Goal: Task Accomplishment & Management: Complete application form

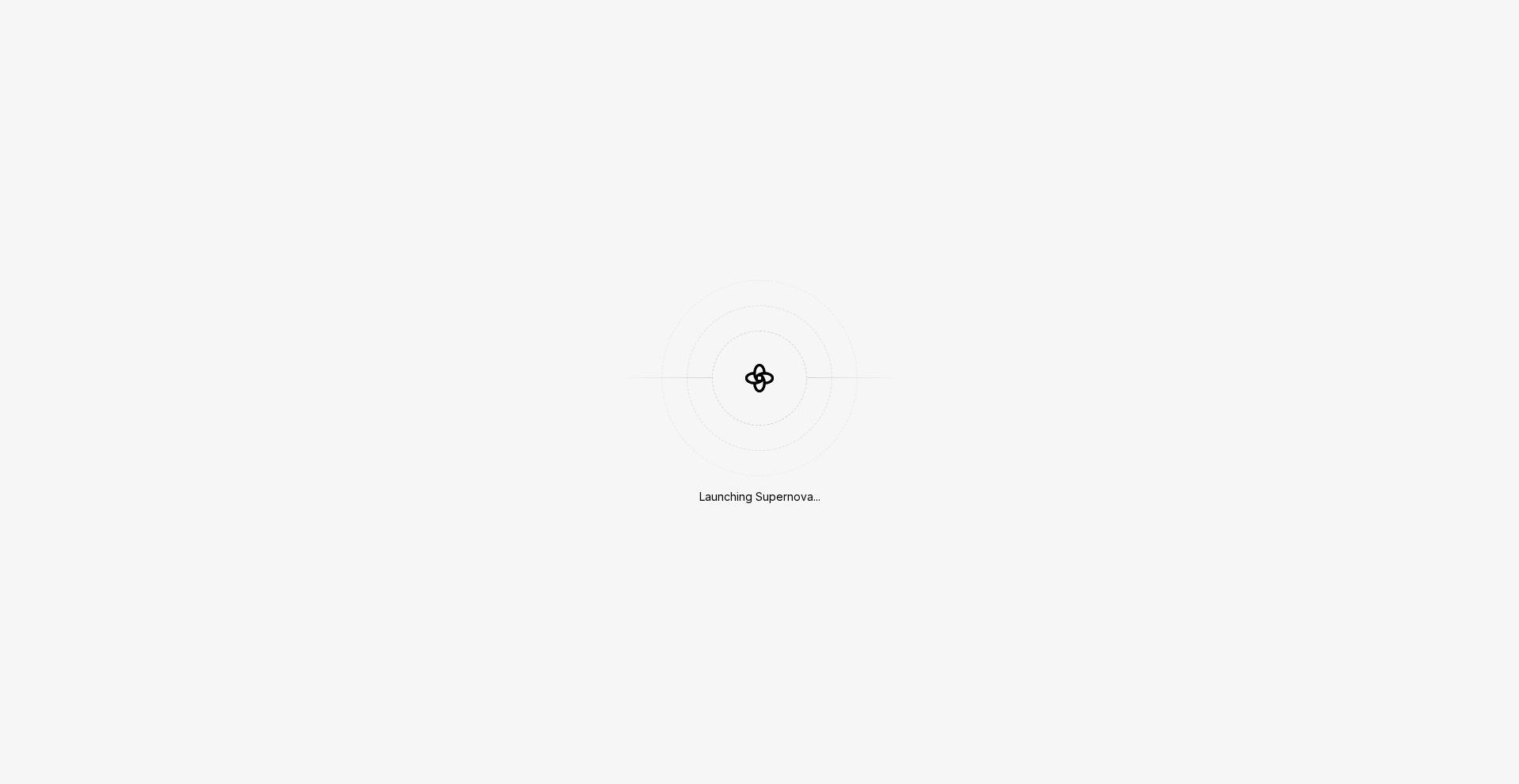
click at [681, 392] on div at bounding box center [759, 378] width 285 height 95
drag, startPoint x: 865, startPoint y: 317, endPoint x: 738, endPoint y: 372, distance: 138.4
click at [858, 339] on div at bounding box center [759, 378] width 285 height 95
drag, startPoint x: 738, startPoint y: 372, endPoint x: 714, endPoint y: 371, distance: 24.0
click at [736, 373] on icon at bounding box center [759, 377] width 49 height 49
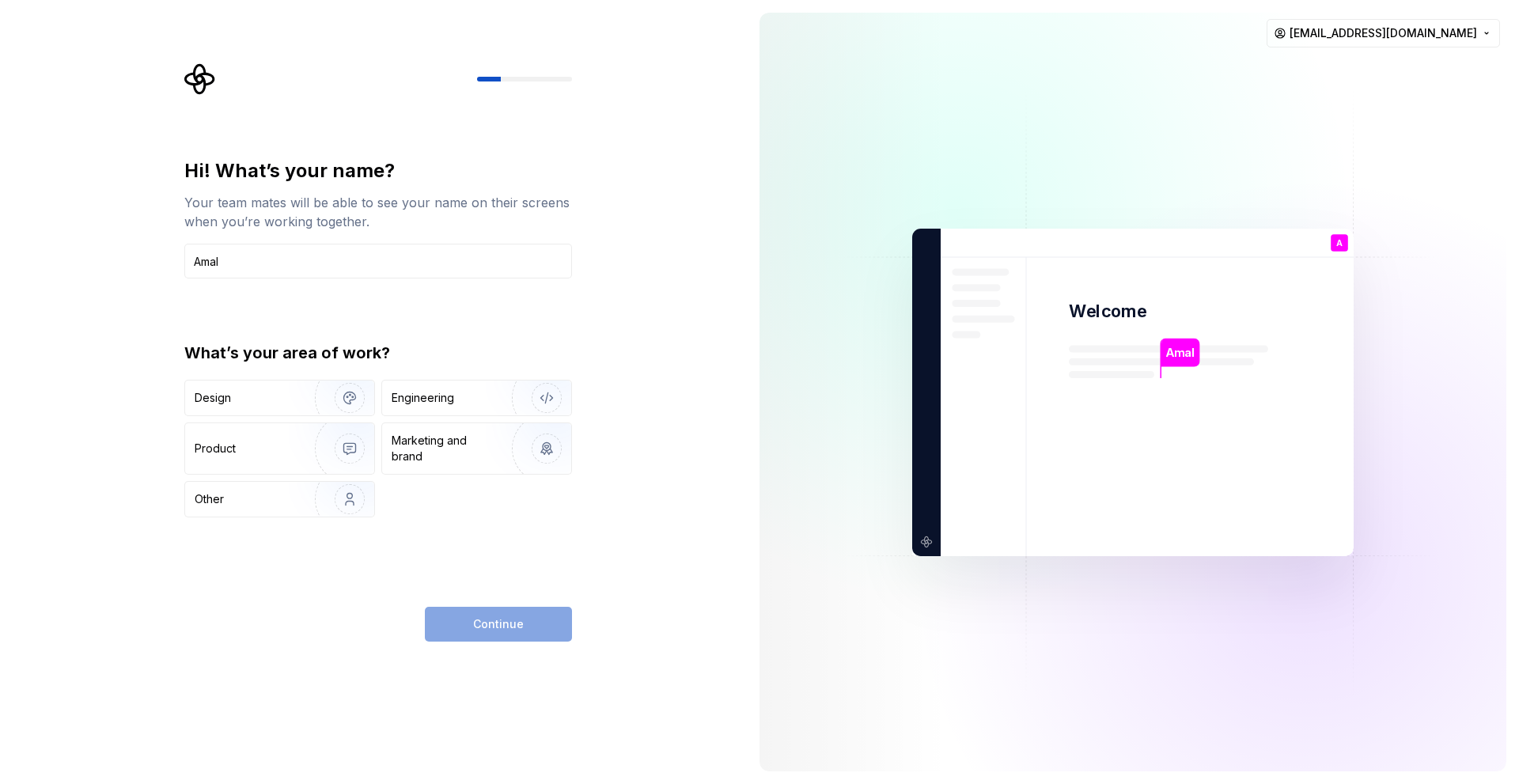
type input "Amal"
click at [270, 398] on div "Design" at bounding box center [245, 398] width 100 height 16
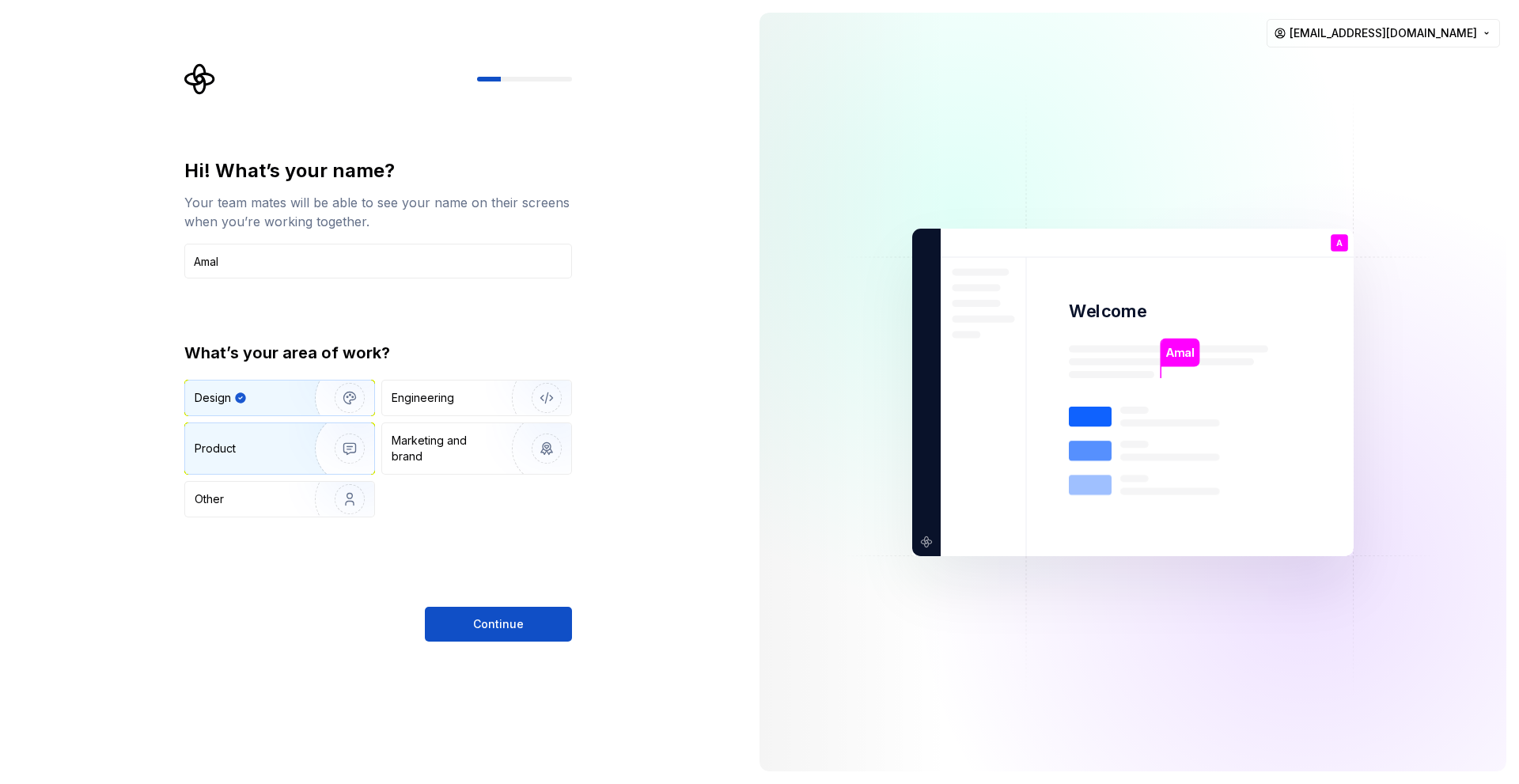
click at [336, 452] on img "button" at bounding box center [340, 448] width 102 height 106
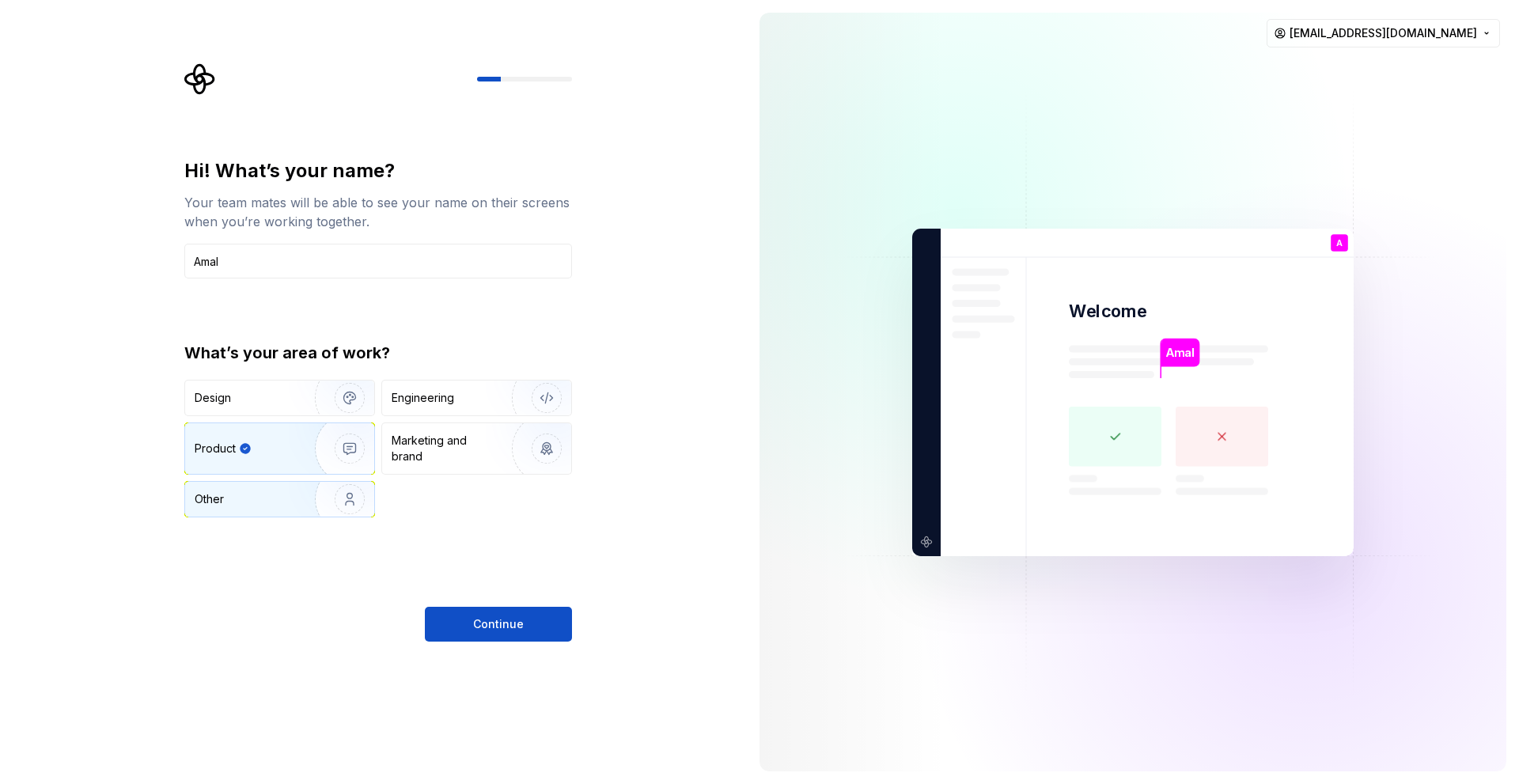
click at [291, 514] on img "button" at bounding box center [340, 499] width 102 height 106
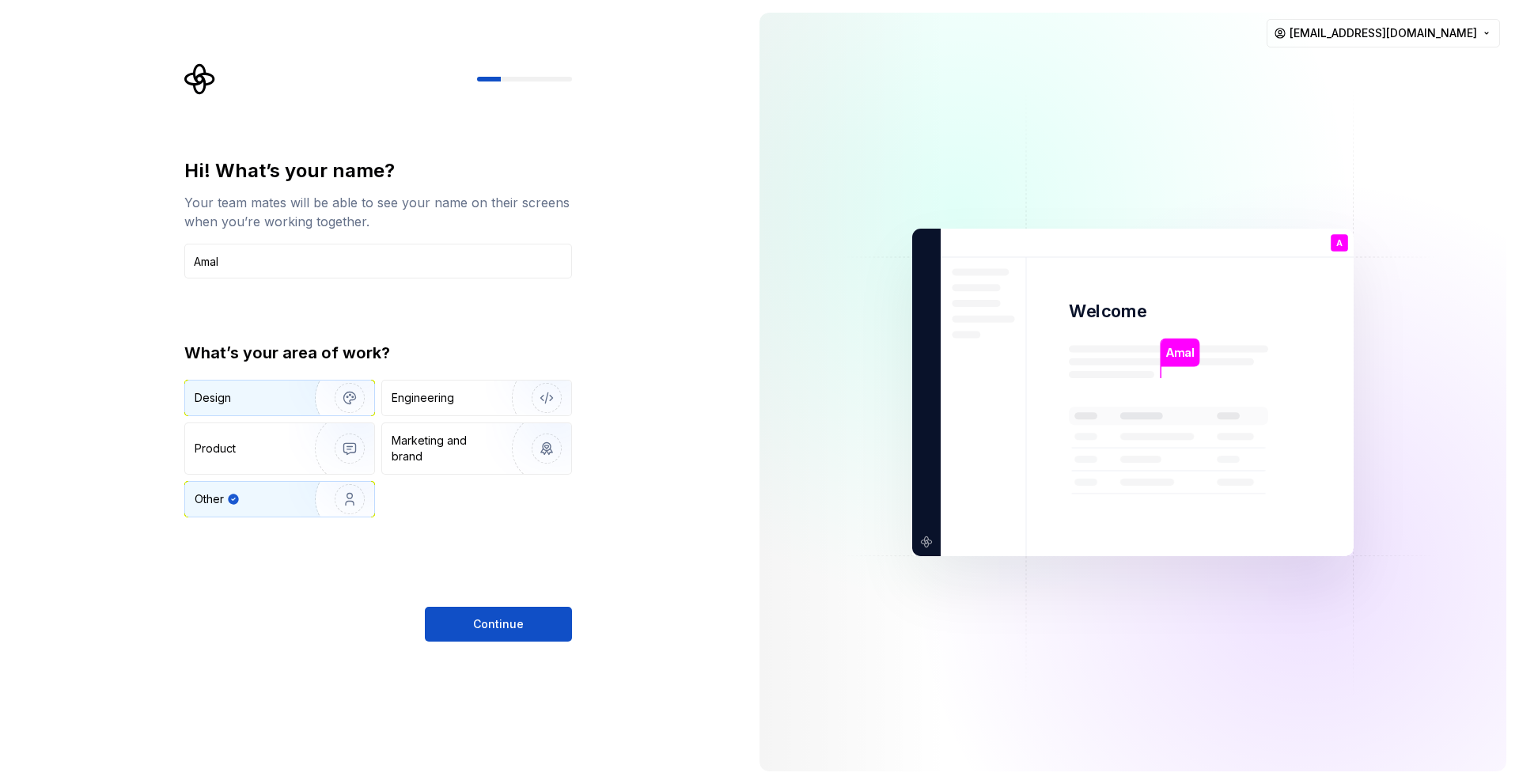
click at [321, 411] on img "button" at bounding box center [340, 397] width 102 height 106
click at [464, 392] on div "Engineering" at bounding box center [454, 398] width 126 height 16
click at [291, 404] on img "button" at bounding box center [340, 397] width 102 height 106
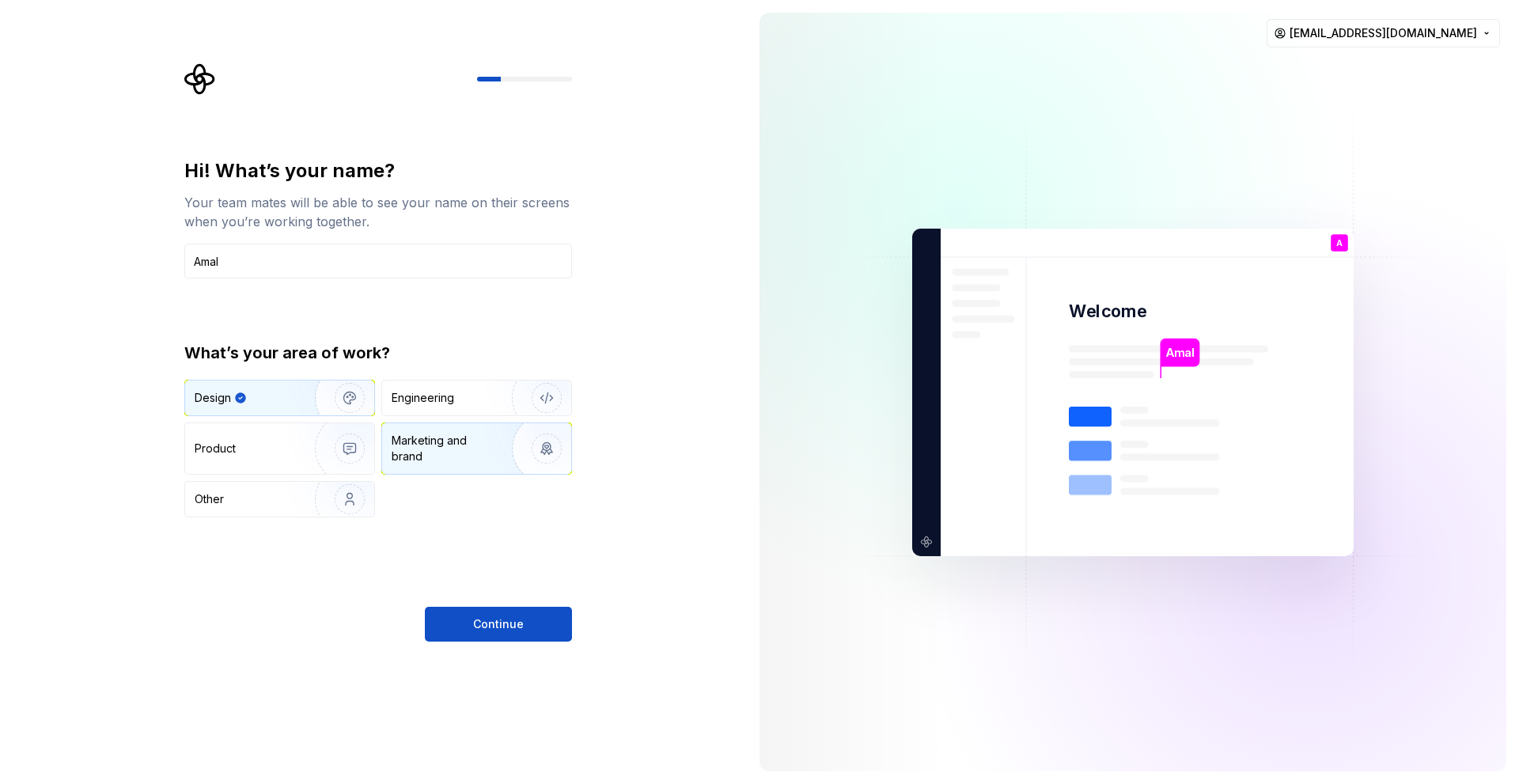
click at [405, 437] on div "Marketing and brand" at bounding box center [445, 449] width 107 height 32
click at [244, 409] on div "Design" at bounding box center [279, 398] width 189 height 35
click at [524, 617] on button "Continue" at bounding box center [498, 624] width 147 height 35
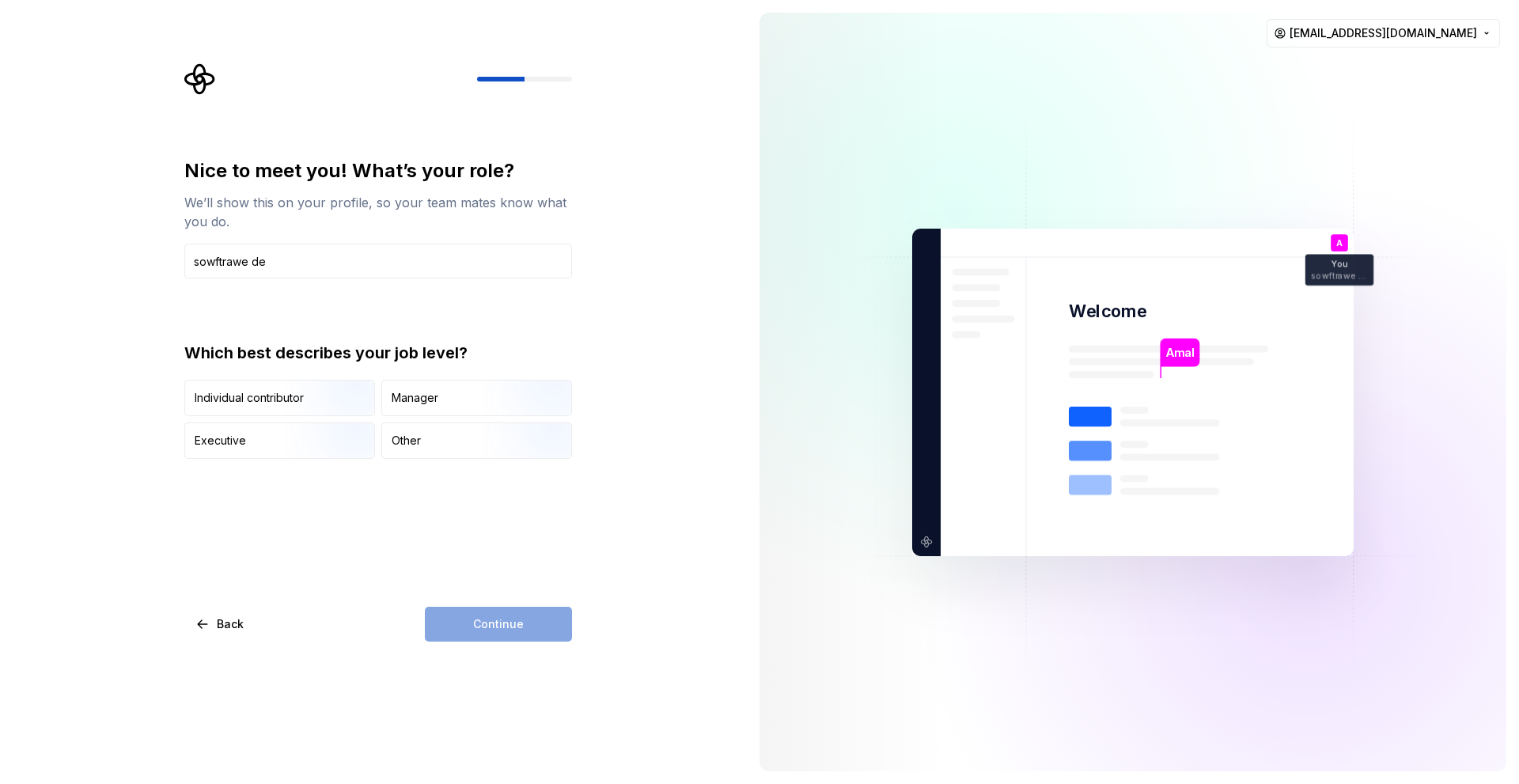
type input "sowftrawe dev"
click at [265, 253] on input "text" at bounding box center [378, 261] width 388 height 35
paste input "software developer"
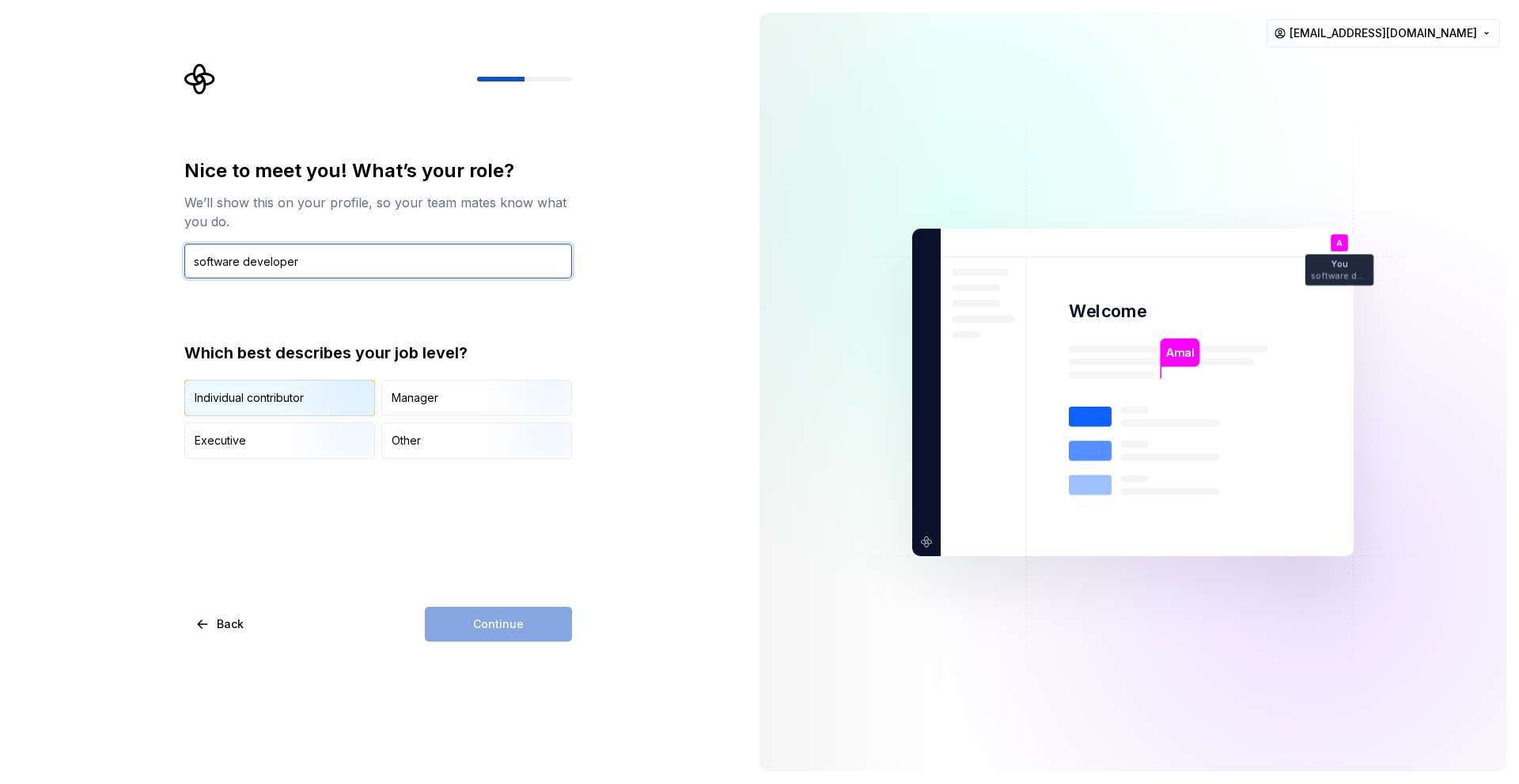
type input "software developer"
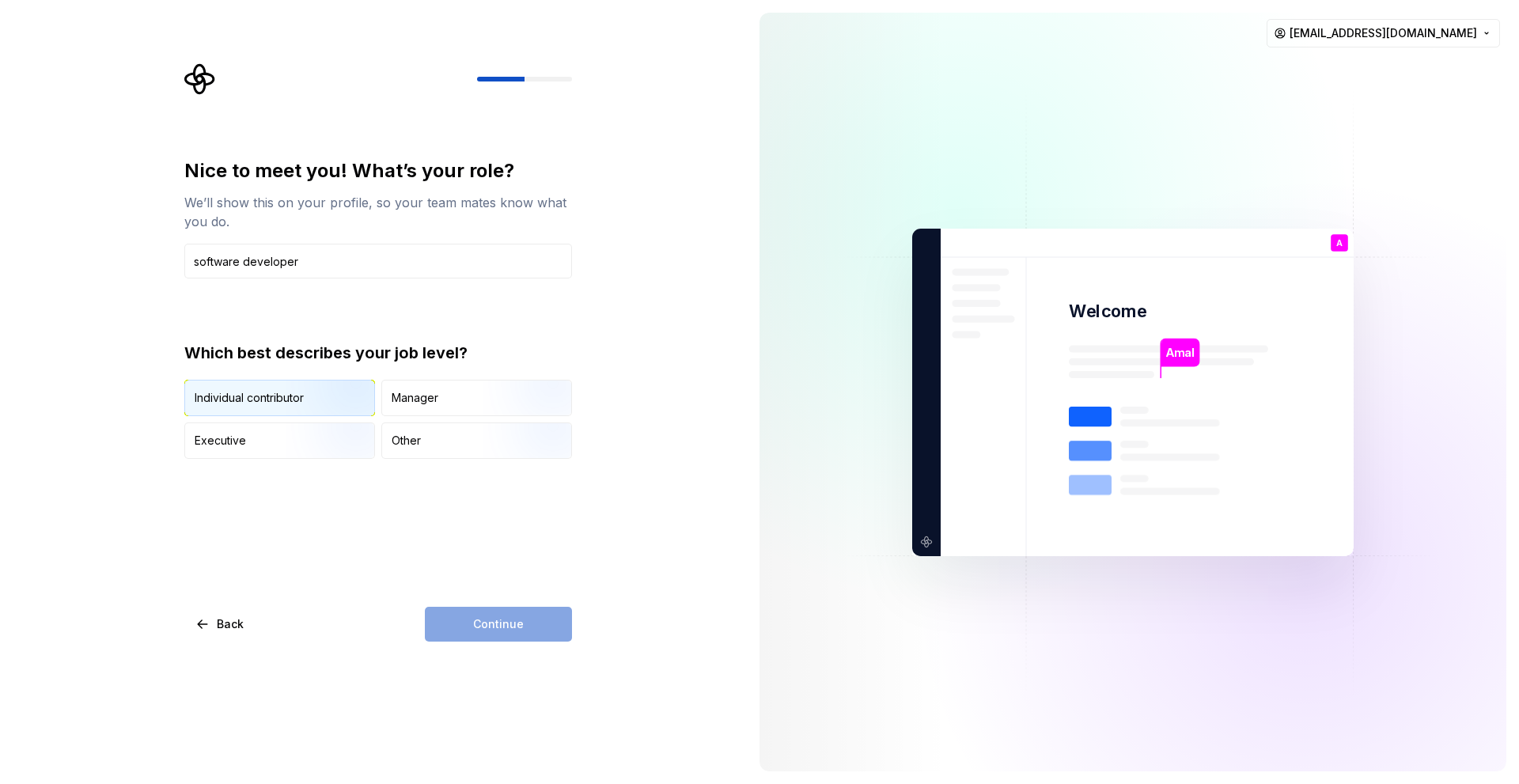
click at [217, 398] on div "Individual contributor" at bounding box center [249, 398] width 109 height 16
click at [490, 620] on span "Continue" at bounding box center [498, 624] width 51 height 16
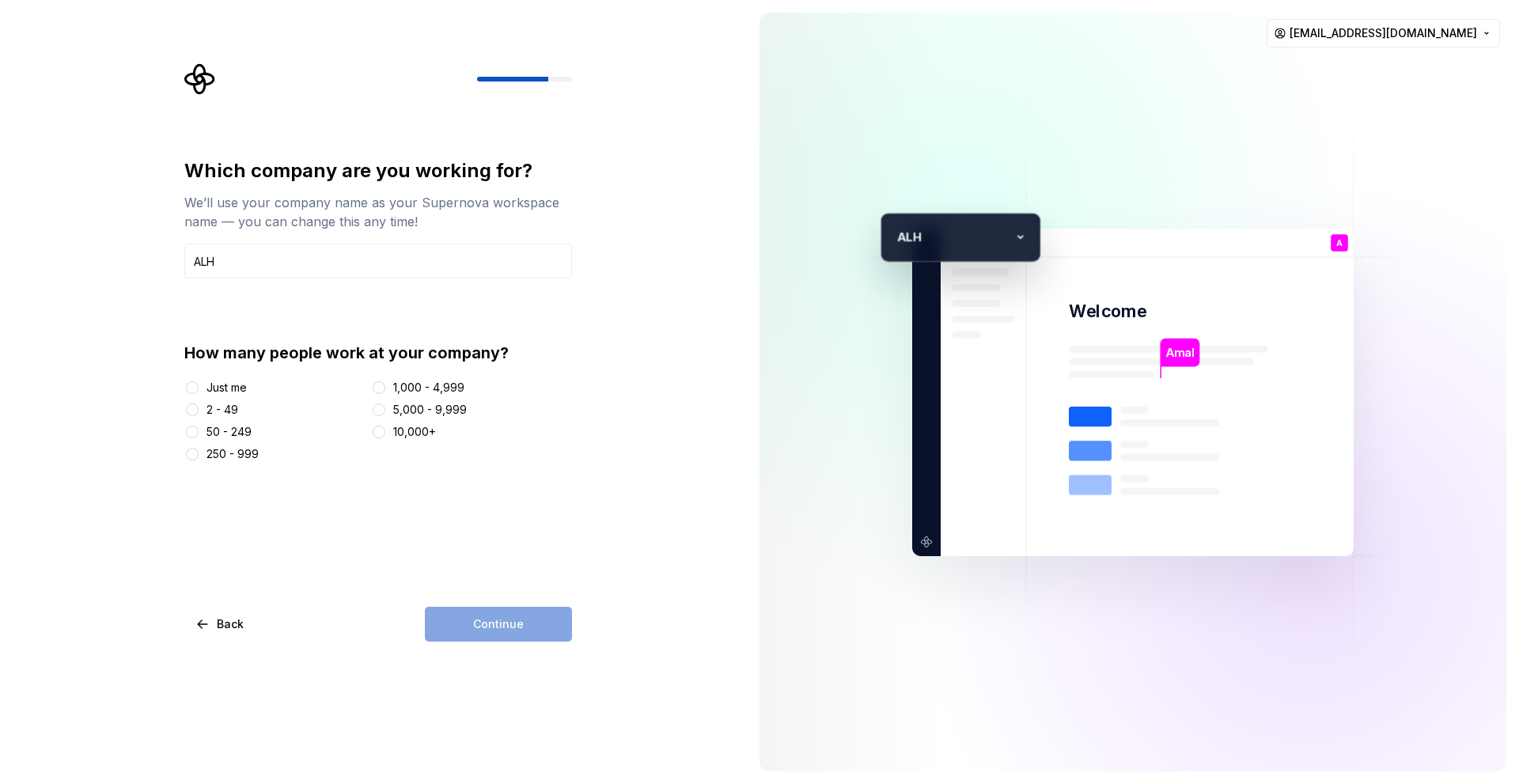
type input "ALH"
click at [239, 392] on div "Just me" at bounding box center [226, 387] width 40 height 16
click at [199, 392] on button "Just me" at bounding box center [191, 387] width 12 height 12
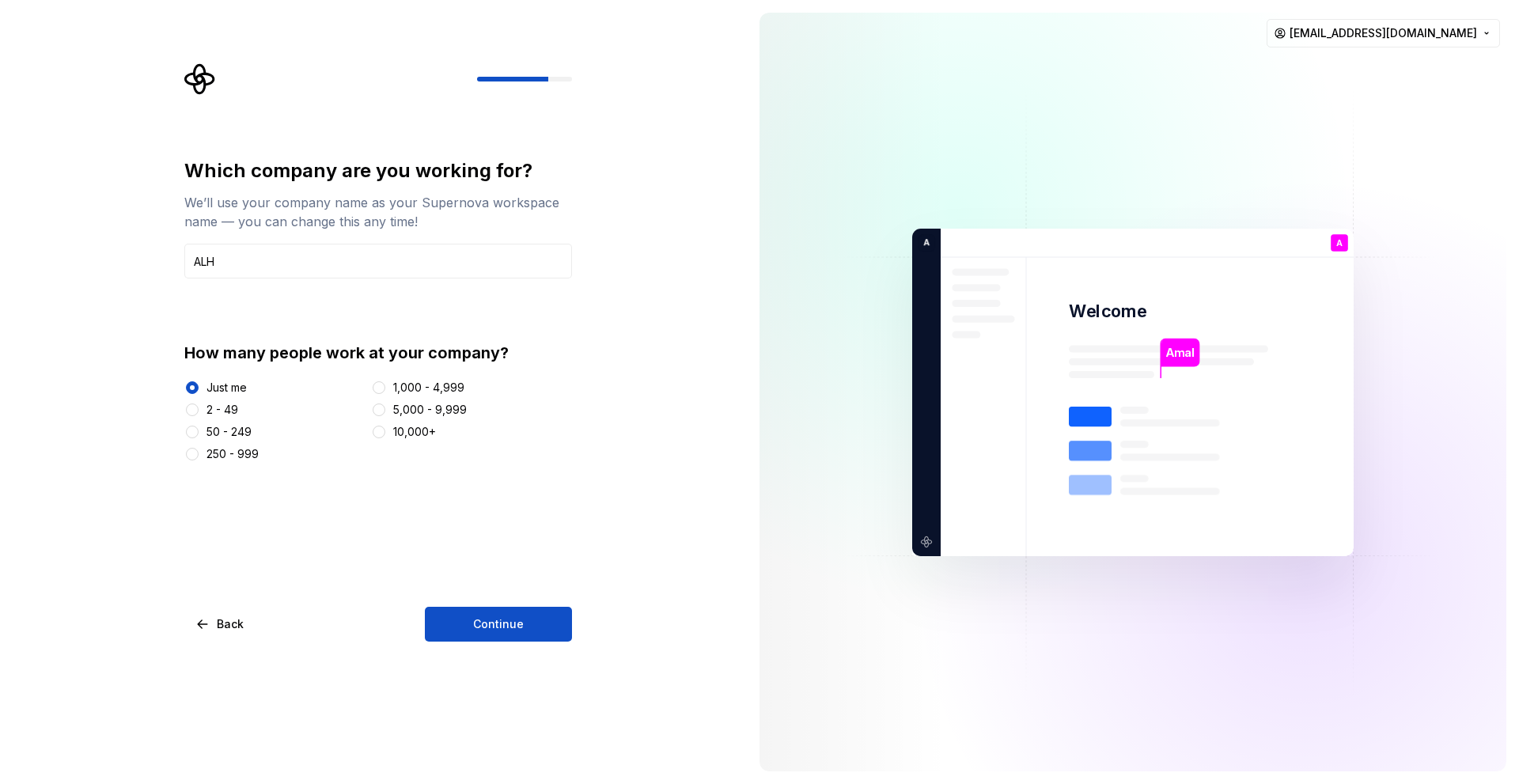
click at [401, 381] on div "1,000 - 4,999" at bounding box center [429, 387] width 72 height 16
click at [385, 381] on button "1,000 - 4,999" at bounding box center [379, 387] width 12 height 12
click at [398, 399] on div "Just me 2 - 49 50 - 249 250 - 999 1,000 - 4,999 5,000 - 9,999 10,000+" at bounding box center [378, 420] width 388 height 82
click at [388, 437] on div "10,000+" at bounding box center [472, 432] width 201 height 16
click at [382, 432] on button "10,000+" at bounding box center [379, 431] width 12 height 12
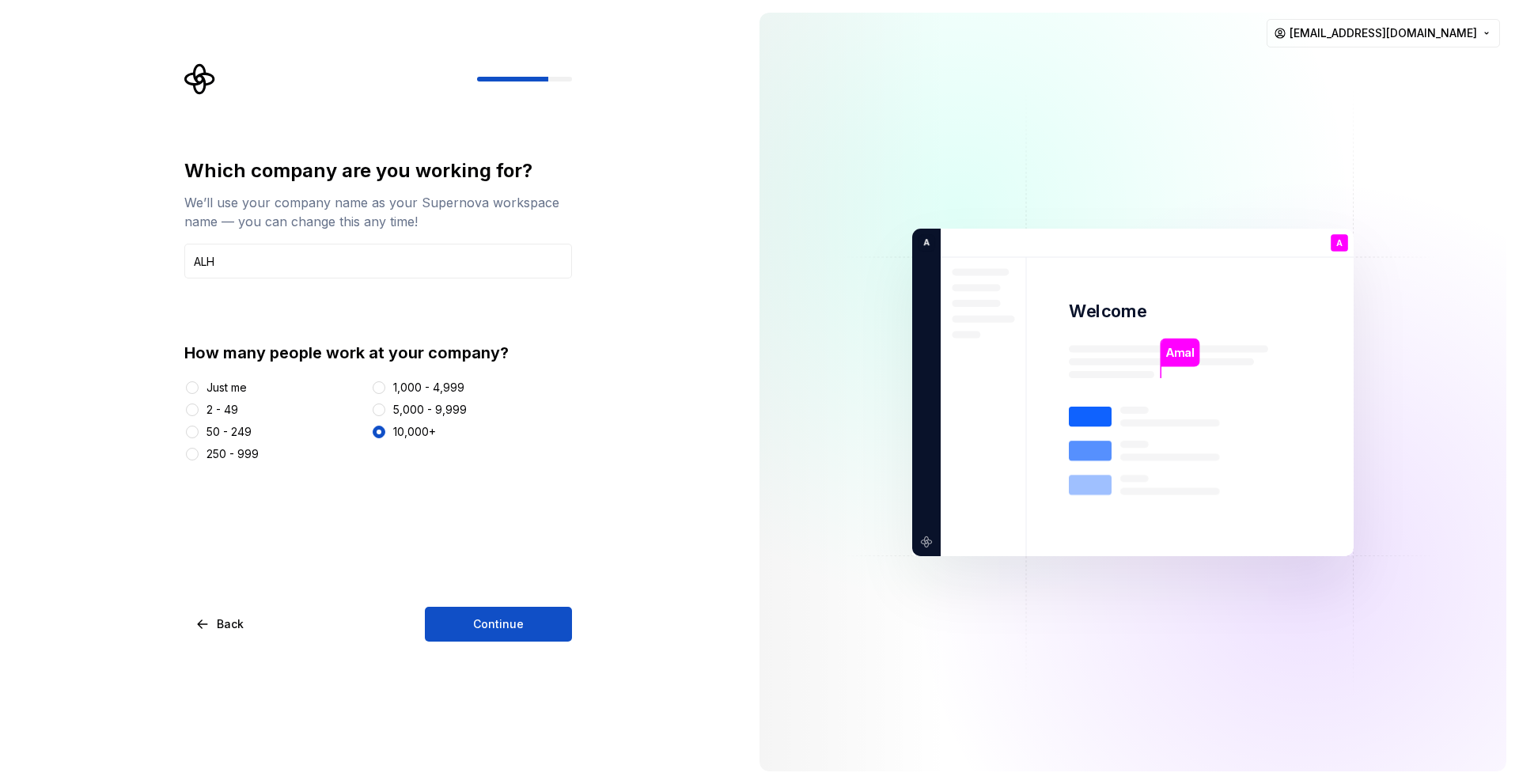
click at [244, 387] on div "Just me" at bounding box center [226, 387] width 40 height 16
click at [199, 387] on button "Just me" at bounding box center [191, 387] width 12 height 12
click at [507, 617] on span "Continue" at bounding box center [498, 624] width 51 height 16
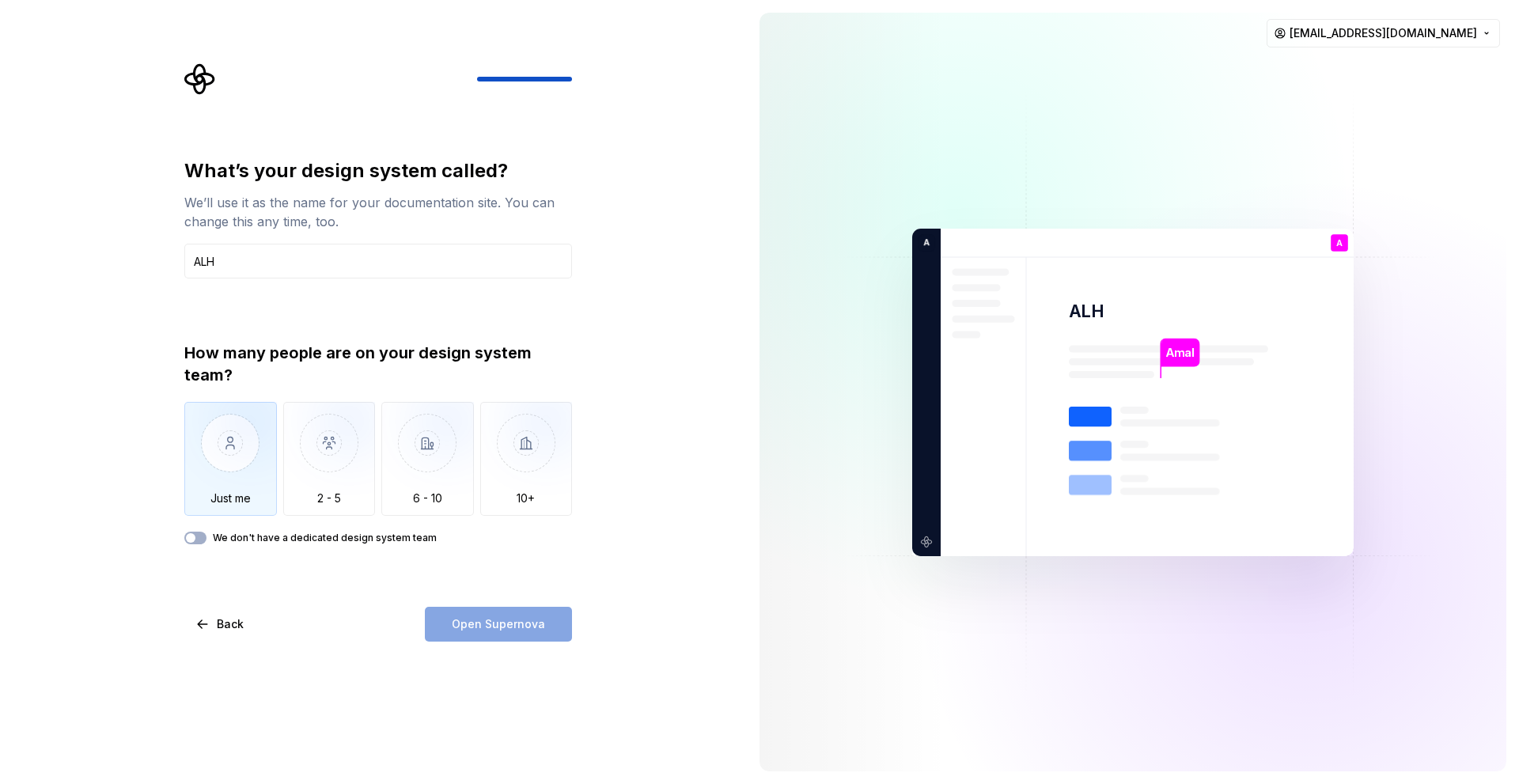
type input "ALH"
click at [257, 450] on img "button" at bounding box center [230, 454] width 92 height 106
click at [234, 537] on label "We don't have a dedicated design system team" at bounding box center [325, 538] width 224 height 12
click at [206, 537] on button "We don't have a dedicated design system team" at bounding box center [195, 538] width 22 height 12
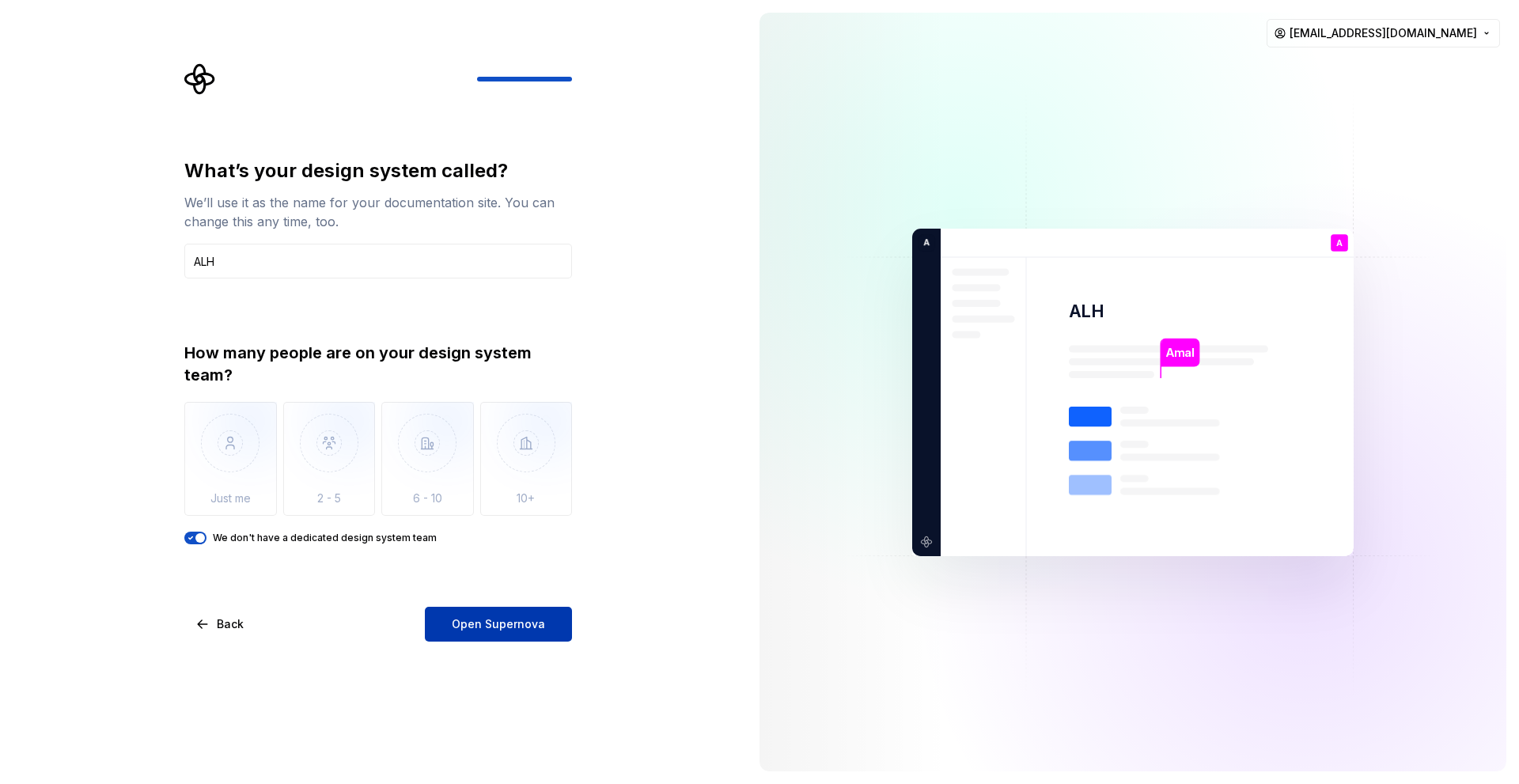
click at [493, 620] on span "Open Supernova" at bounding box center [499, 624] width 93 height 16
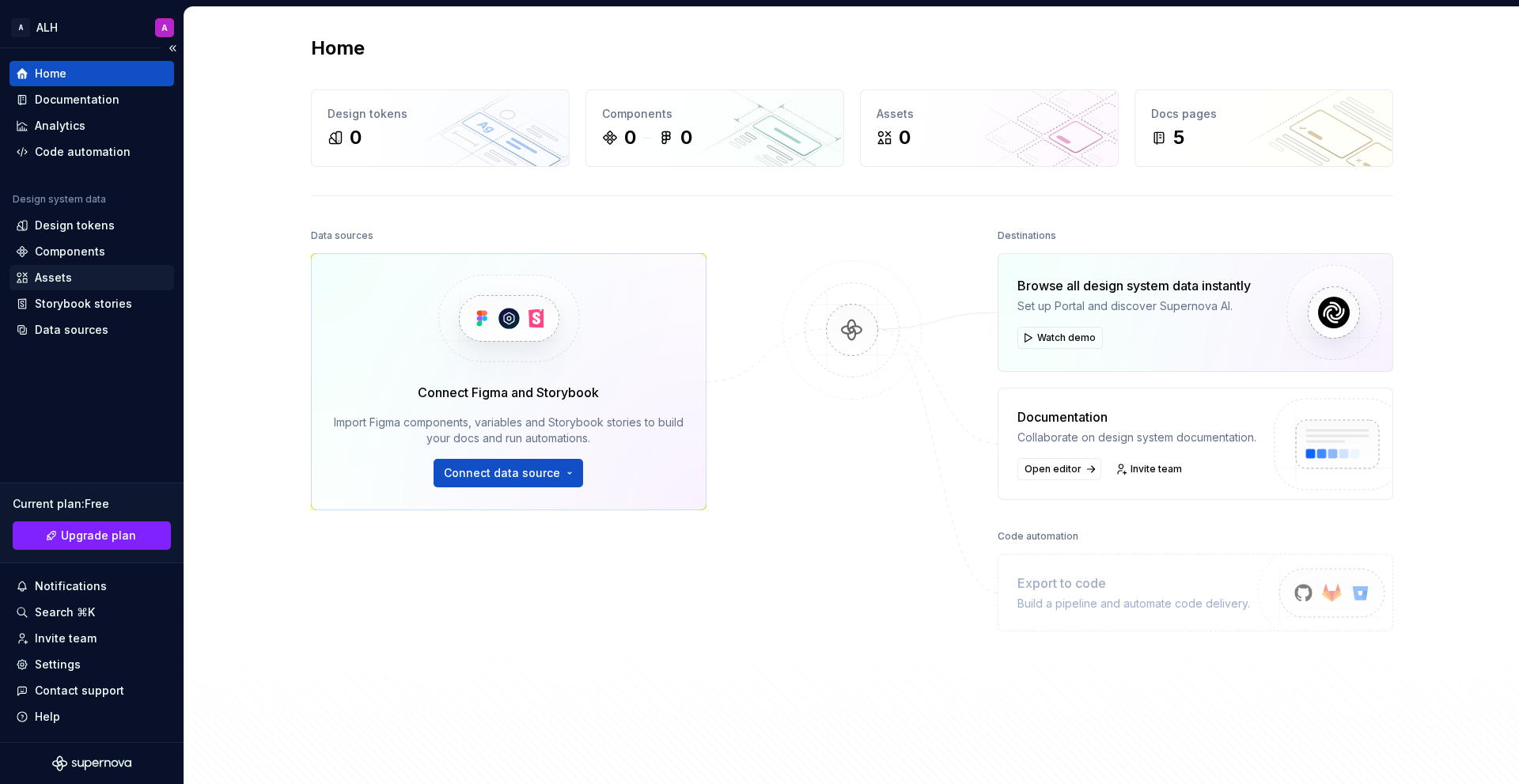
click at [69, 286] on div "Assets" at bounding box center [92, 277] width 165 height 25
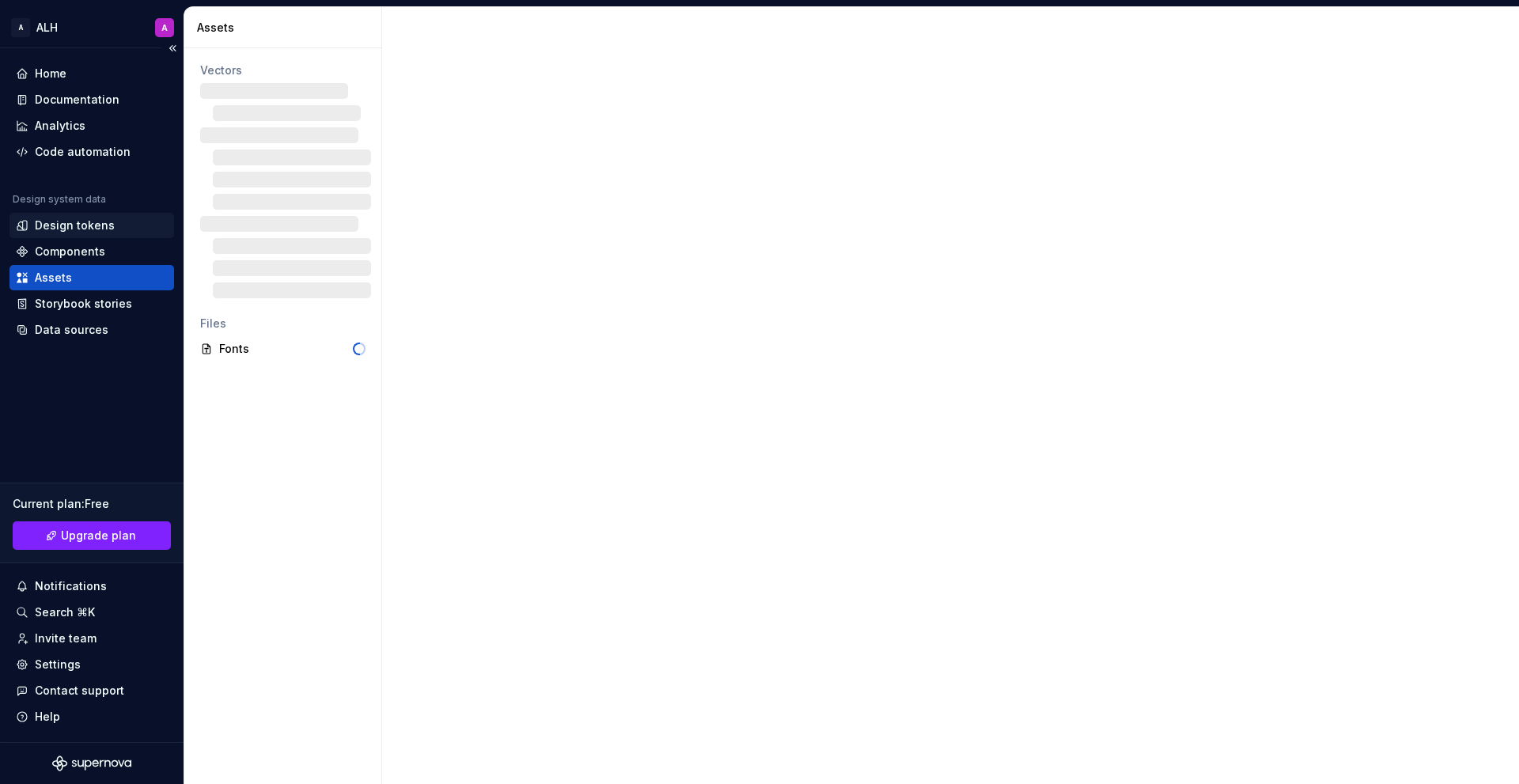
click at [102, 216] on div "Design tokens" at bounding box center [92, 226] width 165 height 25
